Goal: Information Seeking & Learning: Learn about a topic

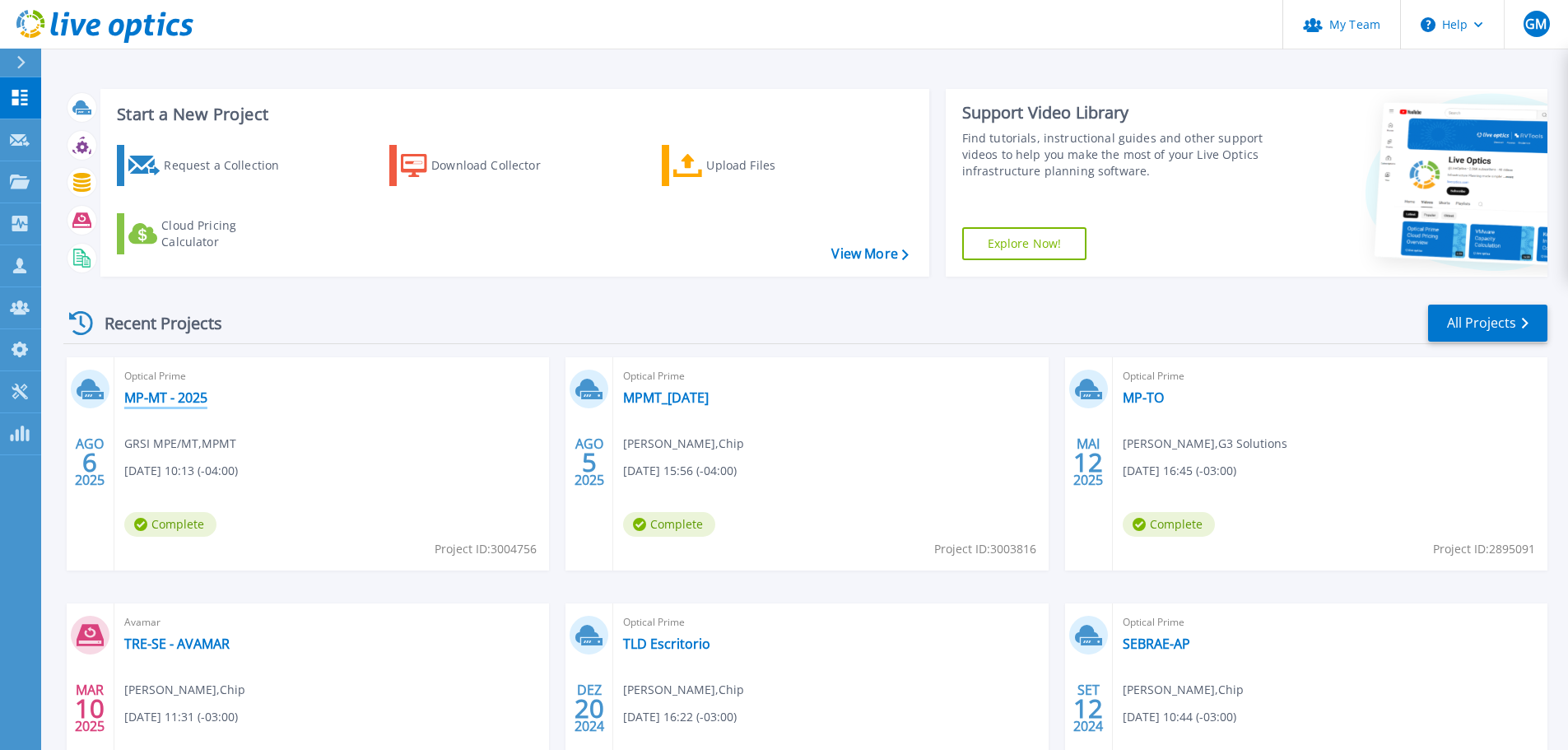
click at [152, 403] on link "MP-MT - 2025" at bounding box center [166, 398] width 83 height 16
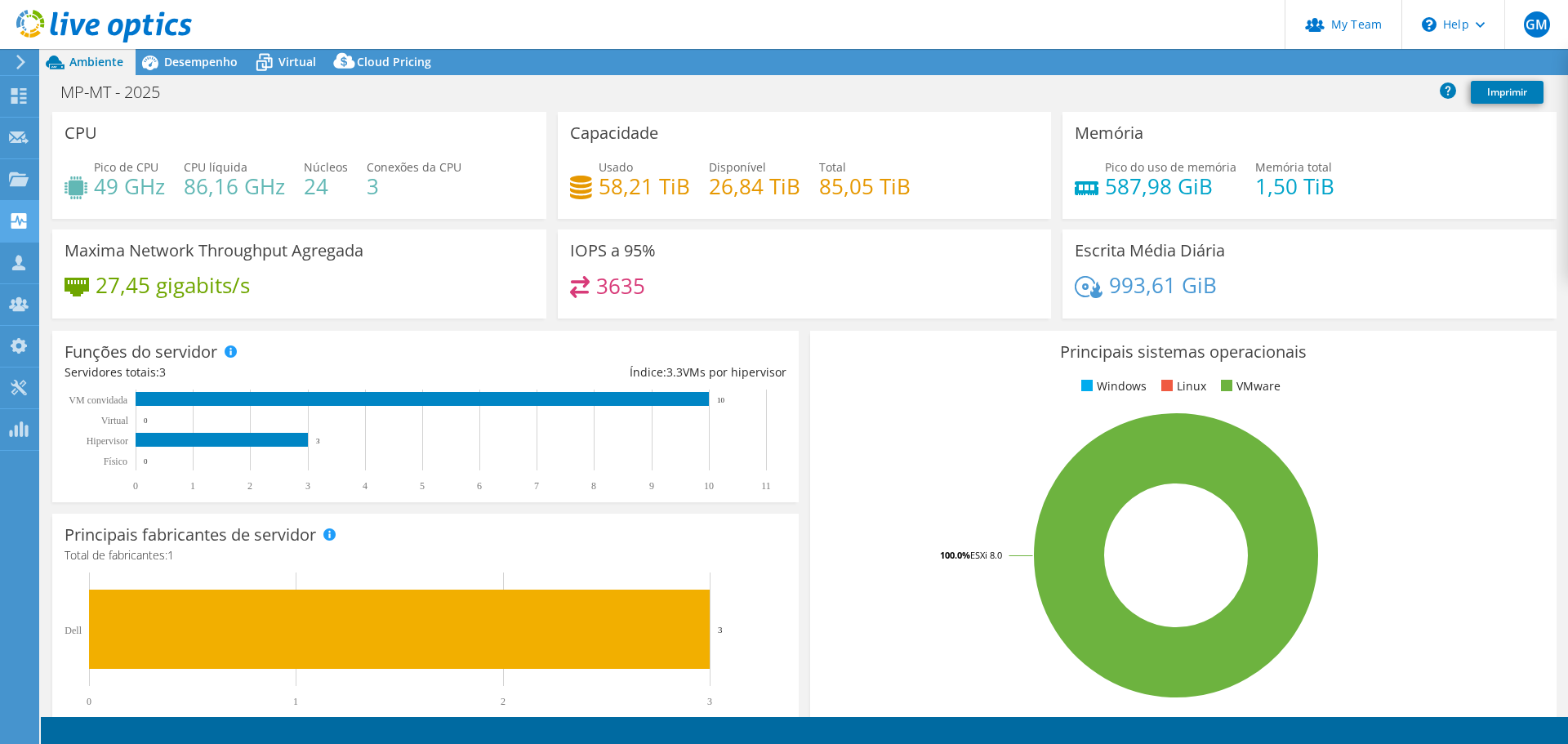
select select "SouthAmerica"
click at [557, 95] on div "MP-MT - 2025 Imprimir" at bounding box center [804, 92] width 1527 height 30
click at [539, 105] on div "MP-MT - 2025 Imprimir" at bounding box center [804, 92] width 1527 height 30
click at [179, 63] on span "Desempenho" at bounding box center [201, 61] width 74 height 16
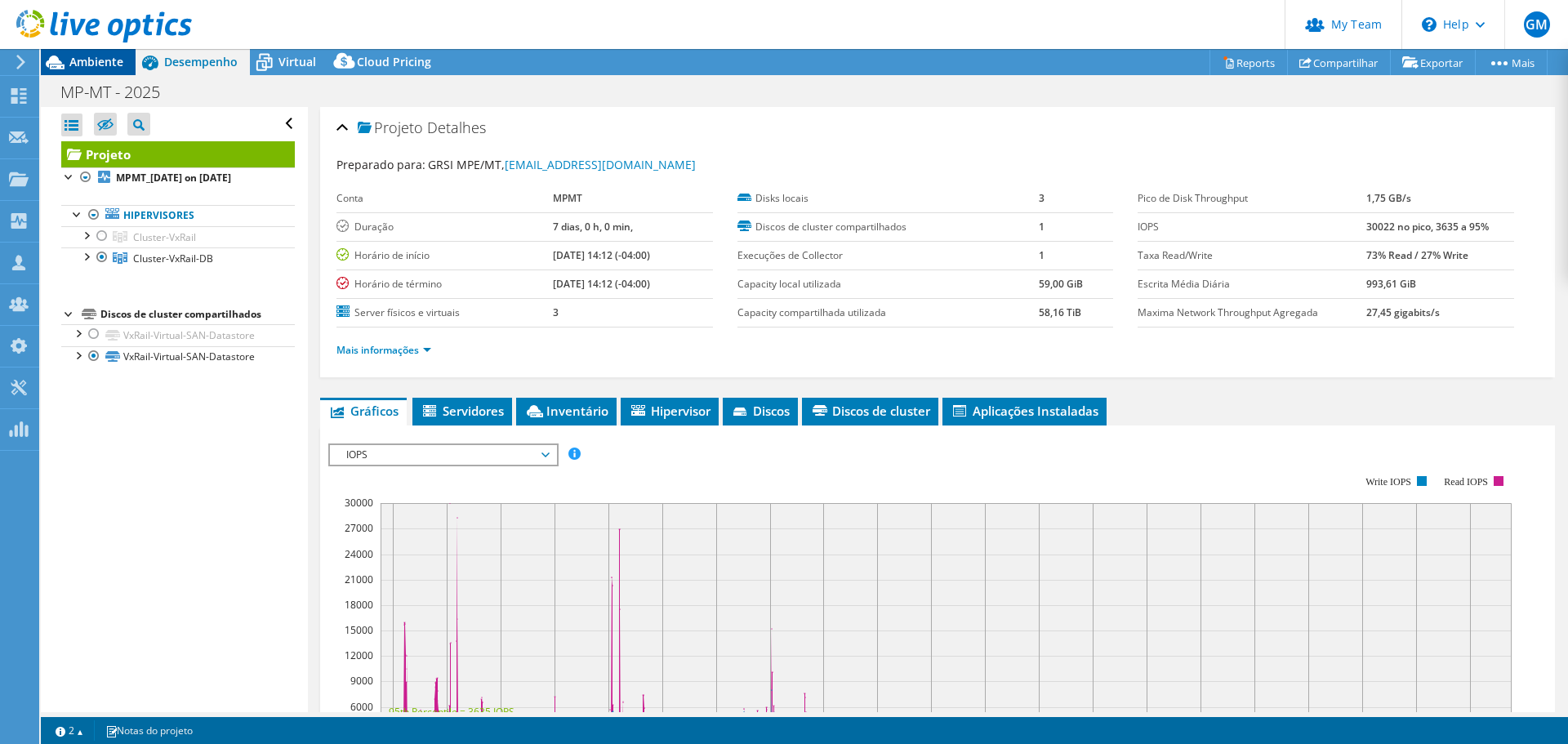
click at [98, 70] on div "Ambiente" at bounding box center [88, 62] width 95 height 26
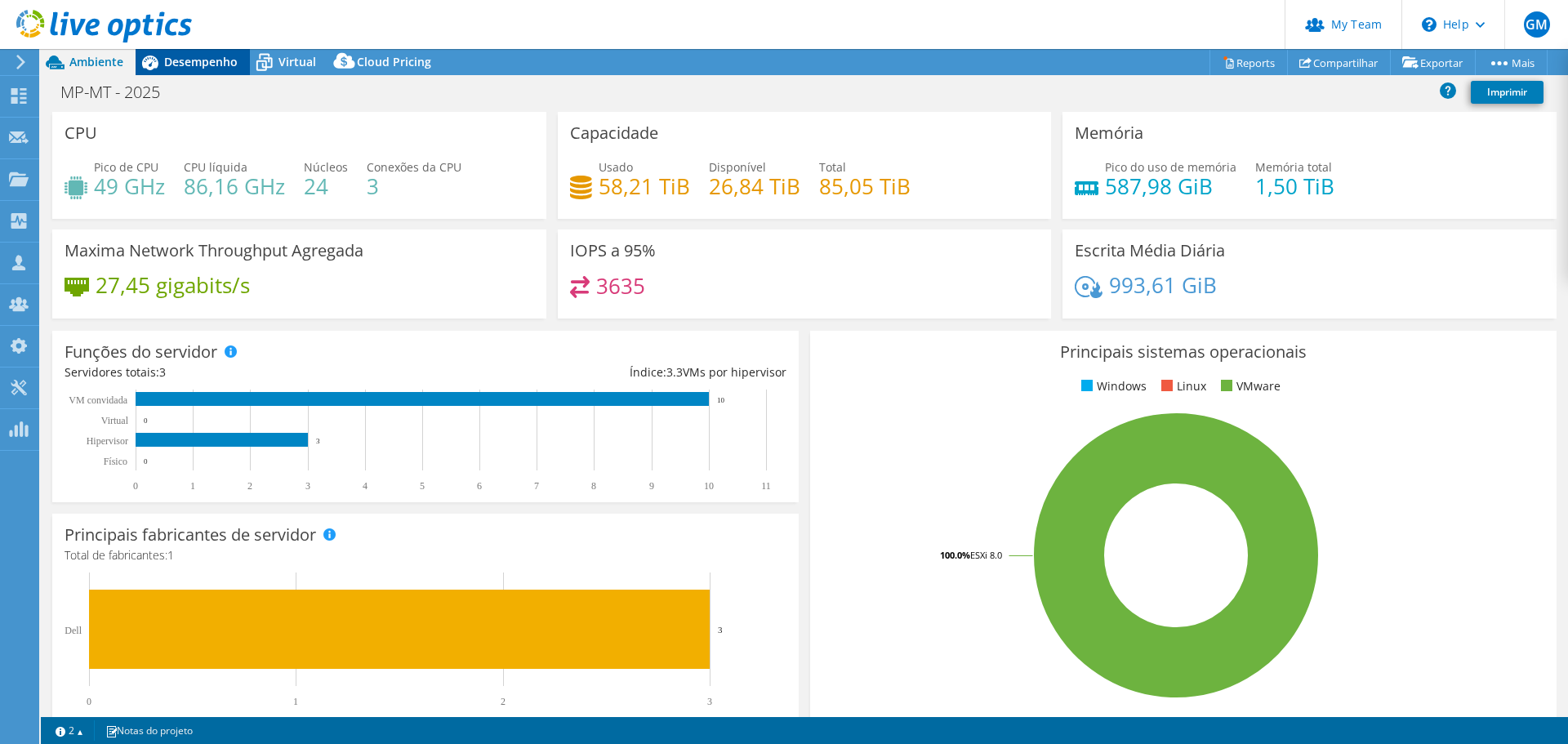
click at [197, 62] on span "Desempenho" at bounding box center [201, 61] width 74 height 16
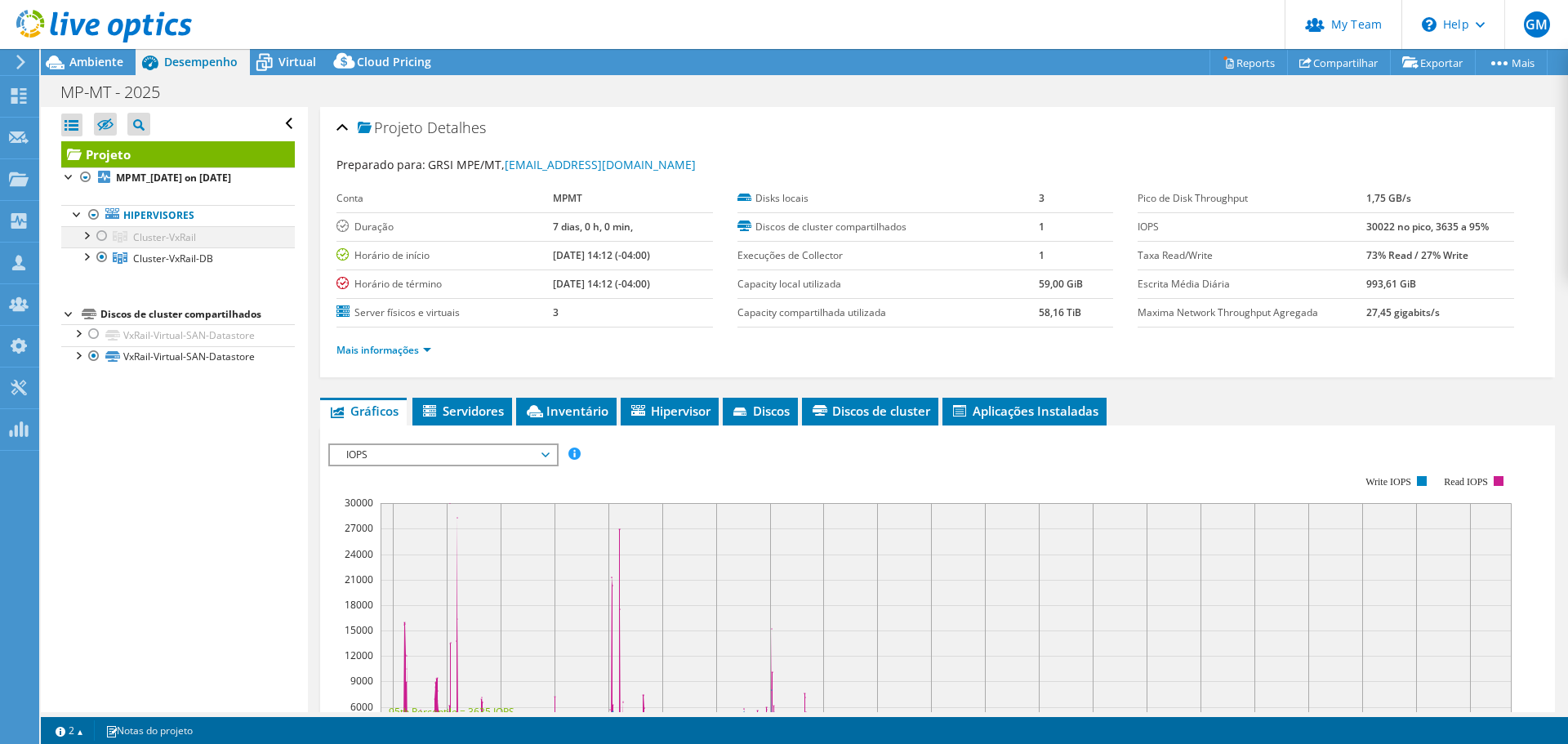
click at [105, 235] on div at bounding box center [102, 236] width 16 height 20
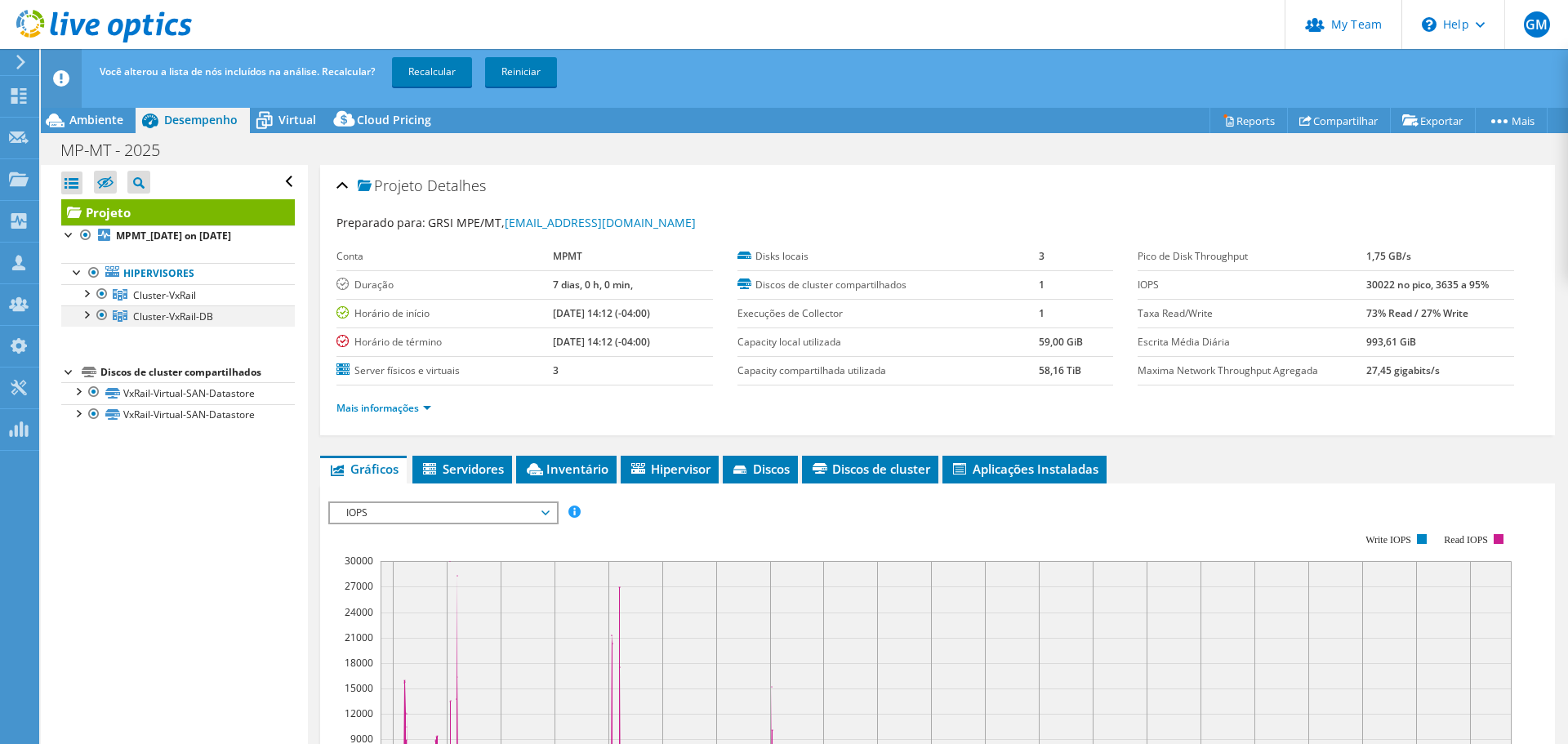
click at [101, 317] on div at bounding box center [102, 316] width 16 height 20
click at [430, 72] on link "Recalcular" at bounding box center [432, 72] width 80 height 29
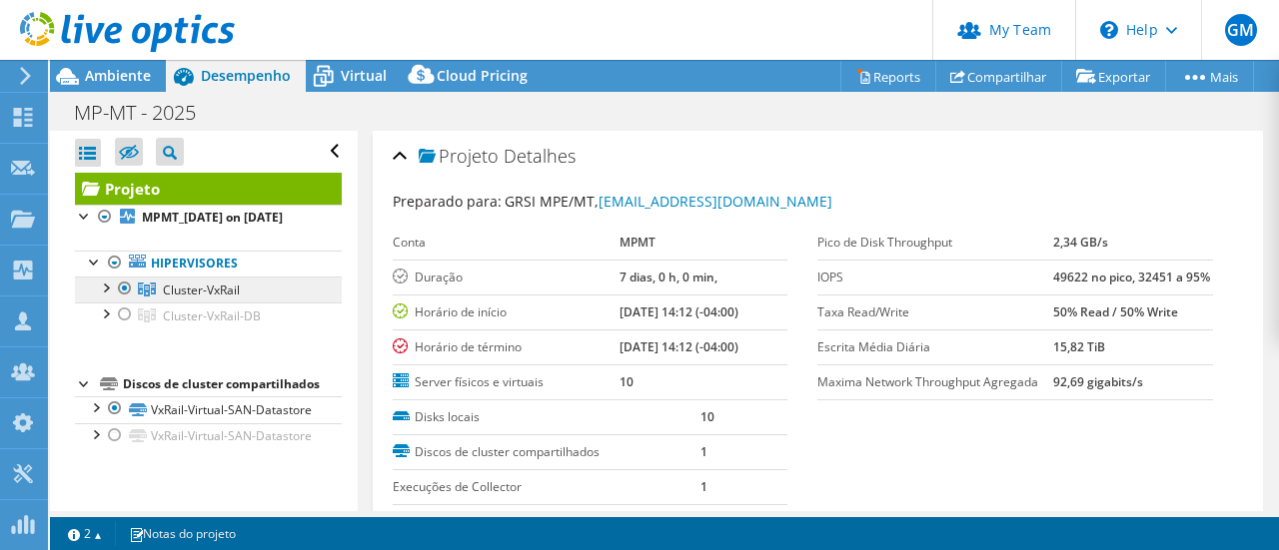
click at [224, 299] on span "Cluster-VxRail" at bounding box center [201, 290] width 77 height 17
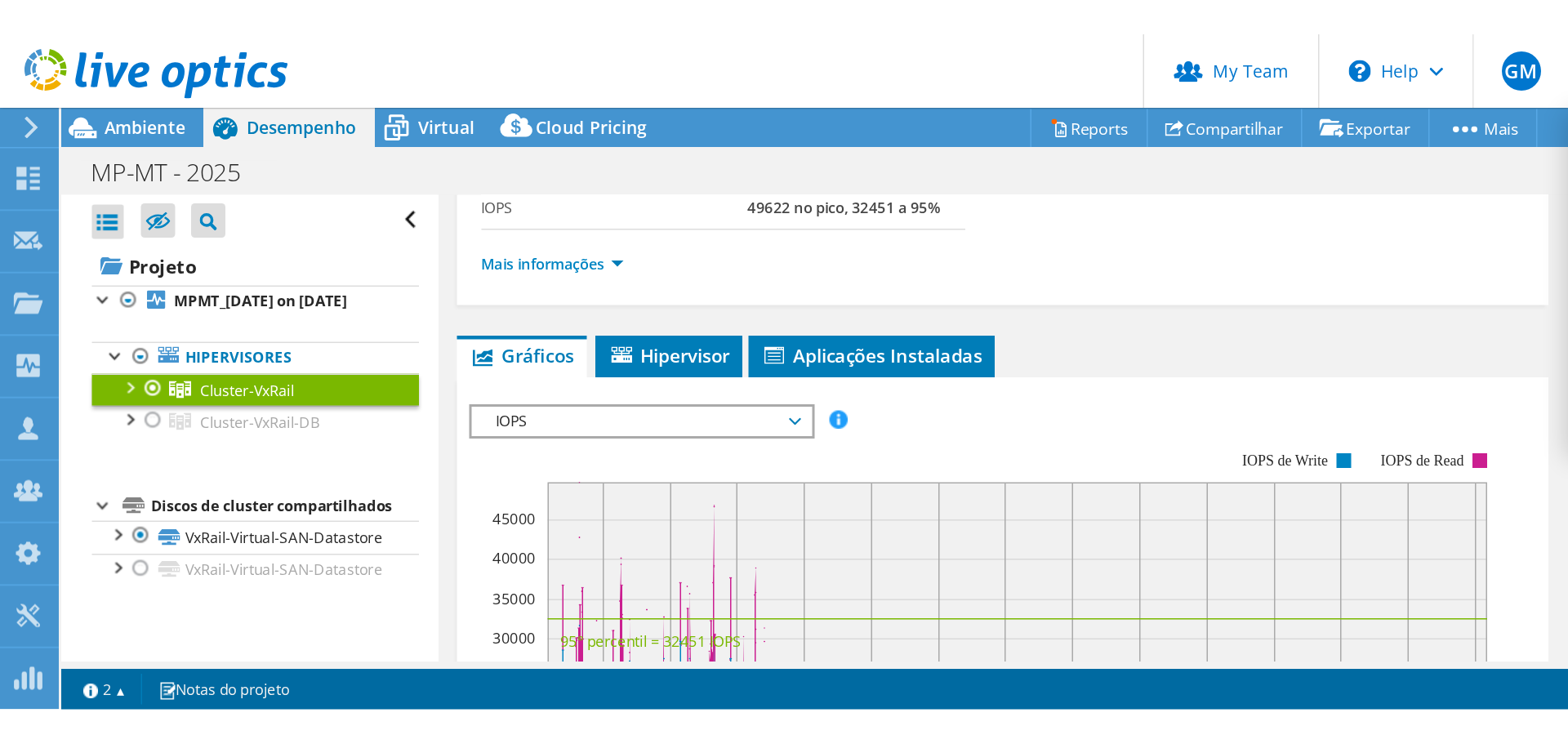
scroll to position [245, 0]
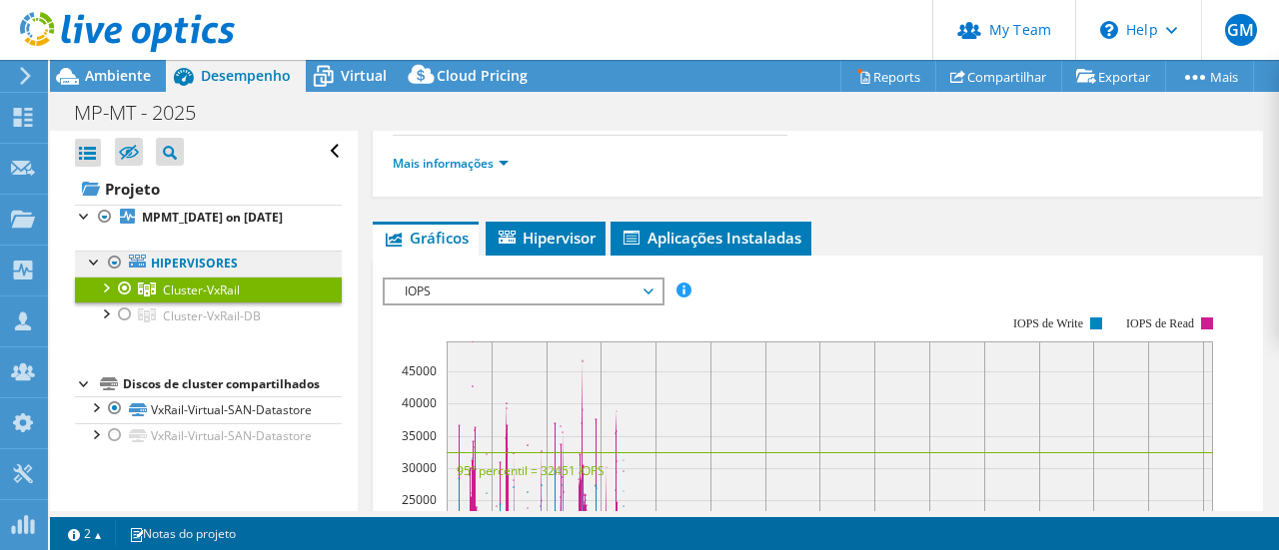
click at [222, 277] on link "Hipervisores" at bounding box center [208, 264] width 267 height 26
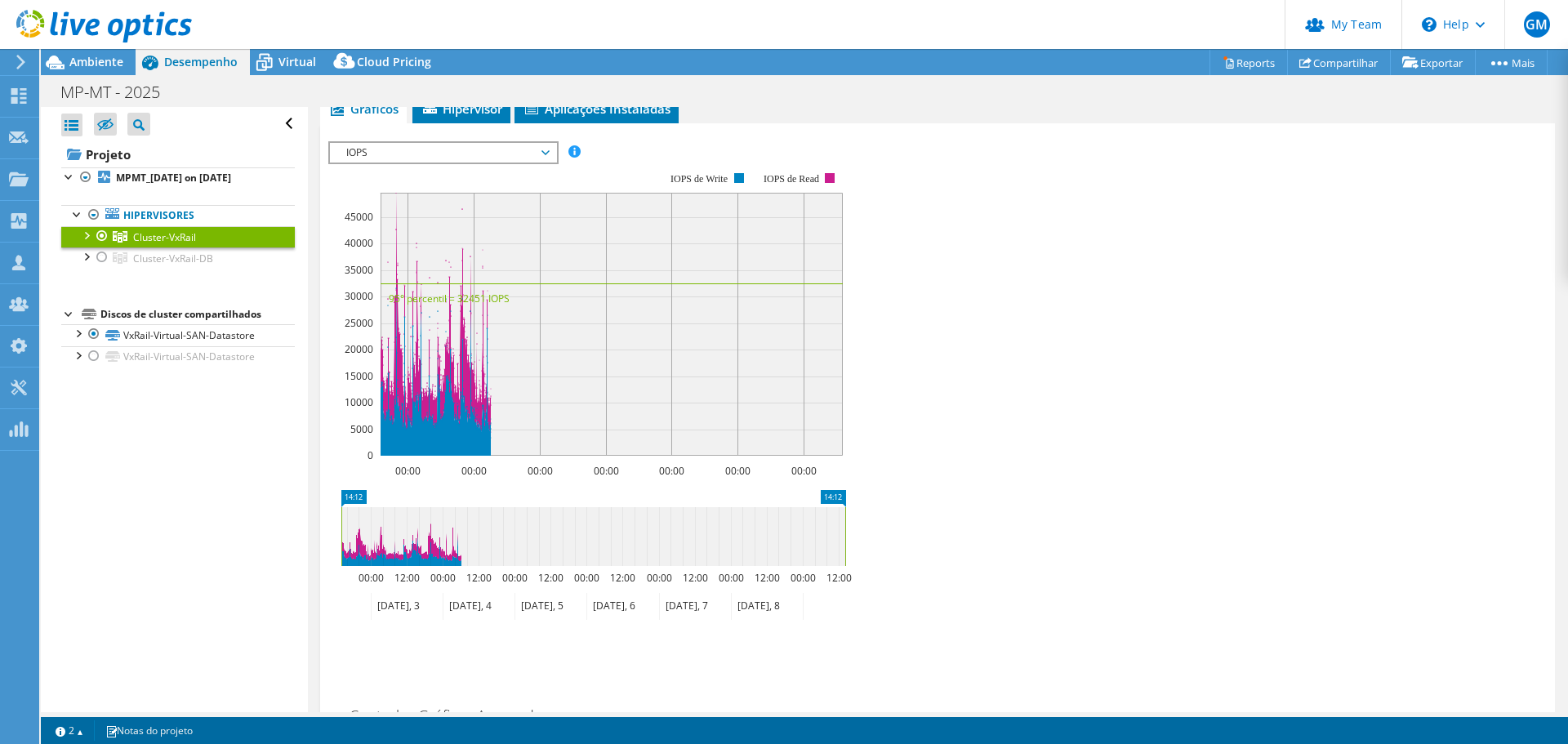
scroll to position [345, 0]
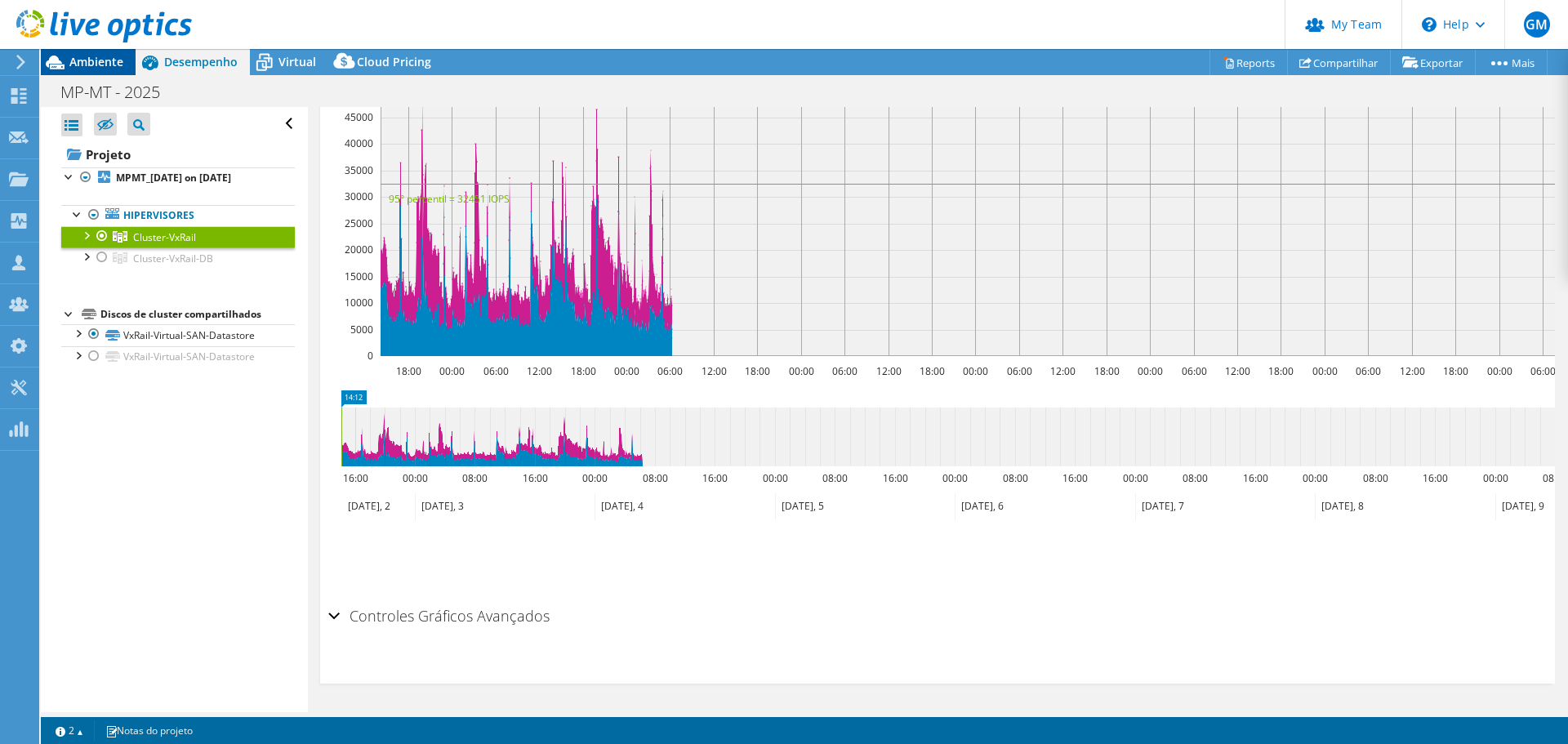
click at [93, 61] on span "Ambiente" at bounding box center [96, 61] width 54 height 16
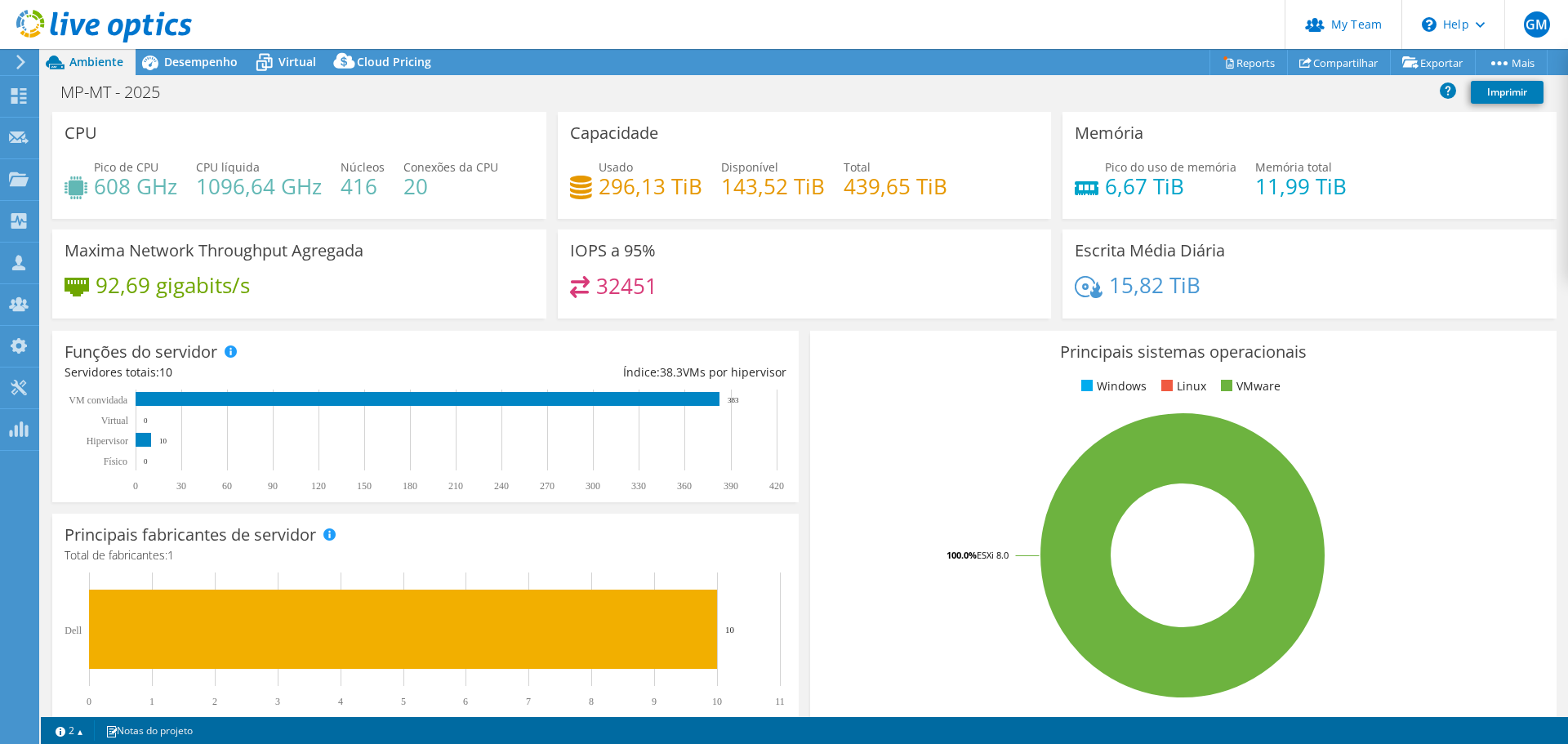
click at [795, 329] on div "Funções do servidor Servidores físicos representam servidores de metal nu que t…" at bounding box center [425, 417] width 758 height 183
drag, startPoint x: 1100, startPoint y: 182, endPoint x: 1136, endPoint y: 186, distance: 36.2
click at [1136, 186] on h4 "6,67 TiB" at bounding box center [1171, 186] width 132 height 18
copy h4 "6,67"
click at [1041, 96] on div "MP-MT - 2025 Imprimir" at bounding box center [804, 92] width 1527 height 30
